Goal: Transaction & Acquisition: Purchase product/service

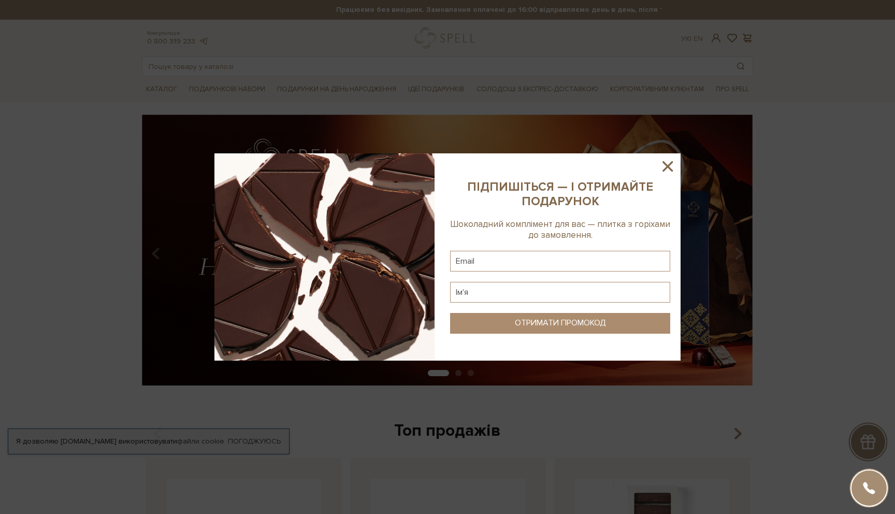
click at [673, 165] on icon at bounding box center [668, 167] width 18 height 18
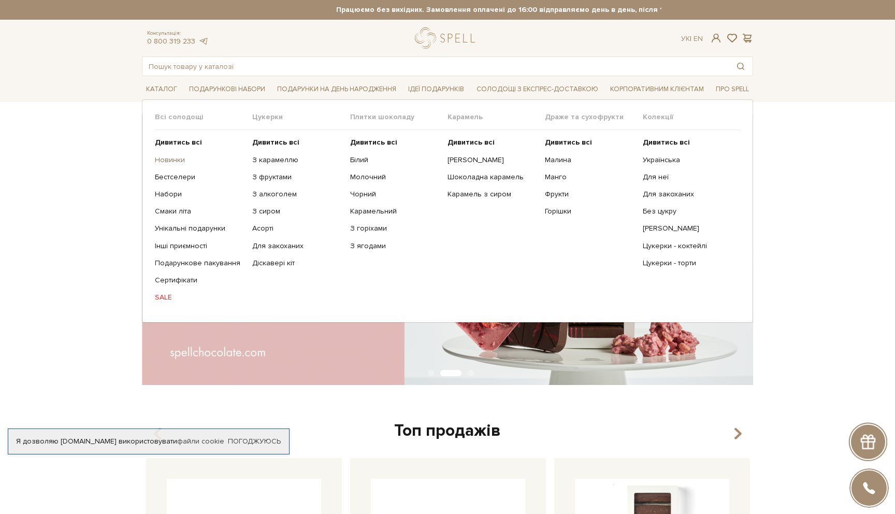
click at [167, 158] on link "Новинки" at bounding box center [200, 159] width 90 height 9
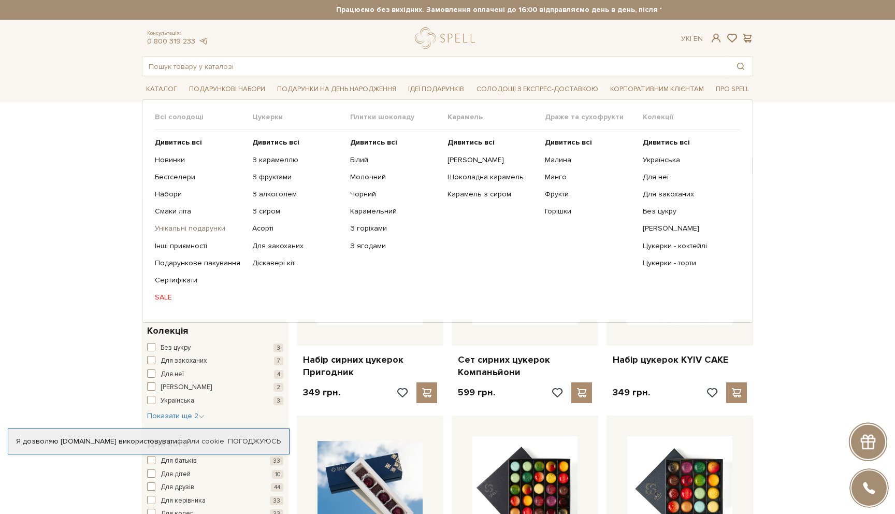
click at [198, 227] on link "Унікальні подарунки" at bounding box center [200, 228] width 90 height 9
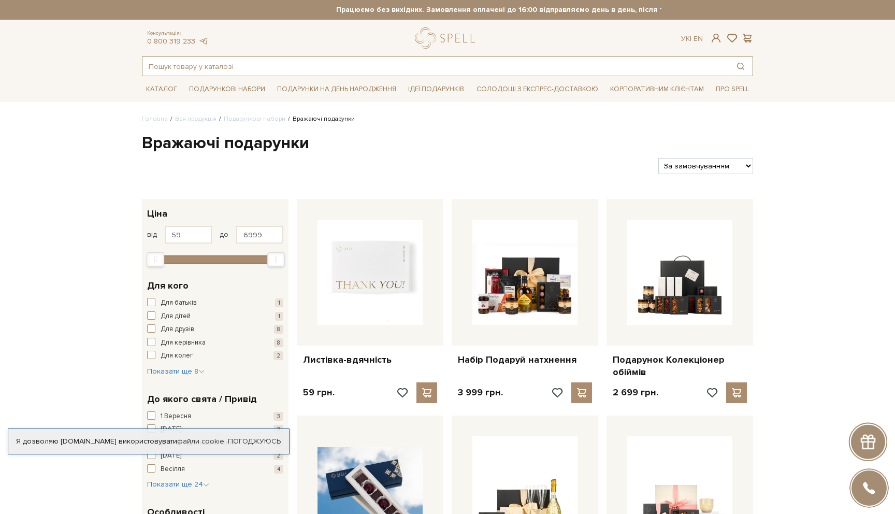
click at [357, 68] on input "text" at bounding box center [435, 66] width 587 height 19
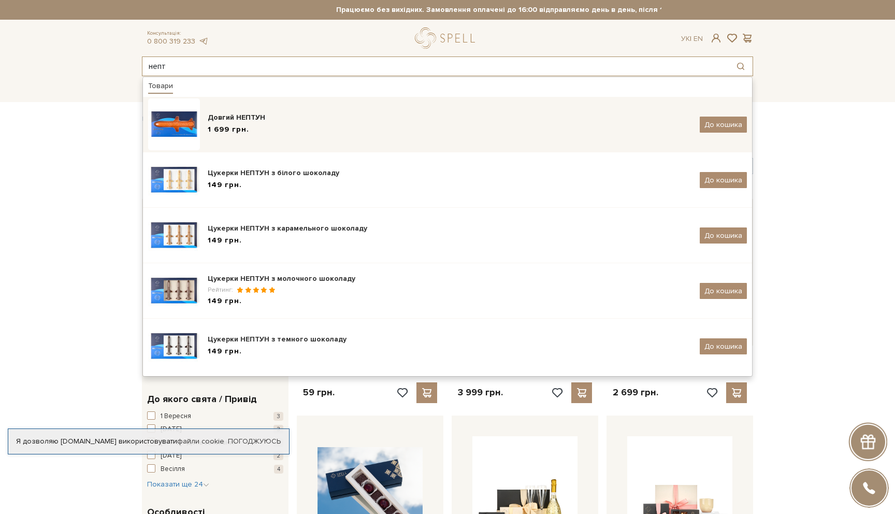
type input "непт"
click at [232, 124] on div "Довгий НЕПТУН 1 699 грн." at bounding box center [450, 124] width 484 height 24
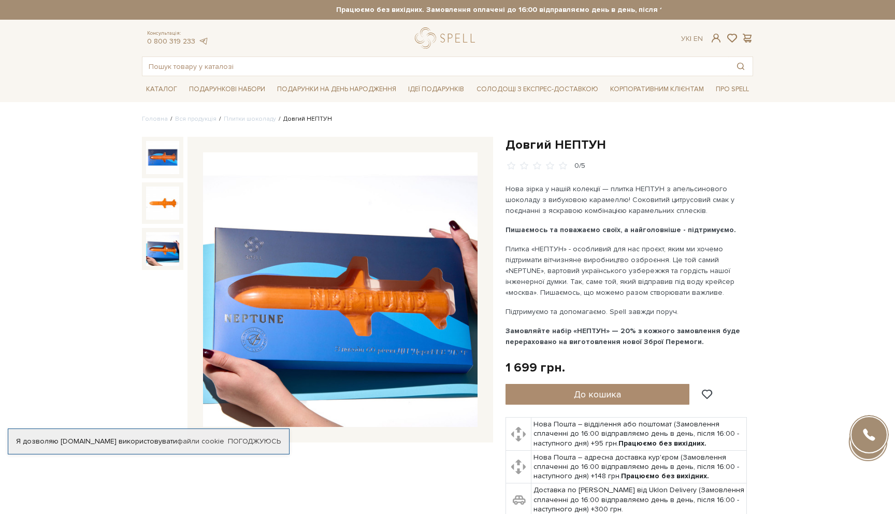
click at [167, 254] on img at bounding box center [162, 248] width 33 height 33
